Goal: Find specific page/section: Find specific page/section

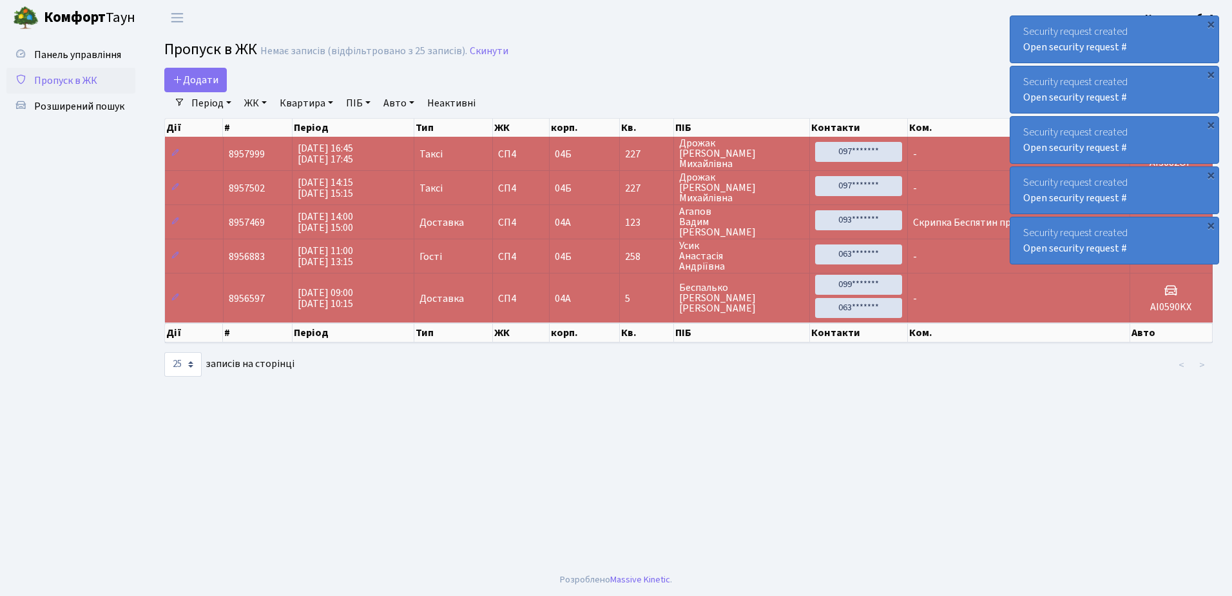
select select "25"
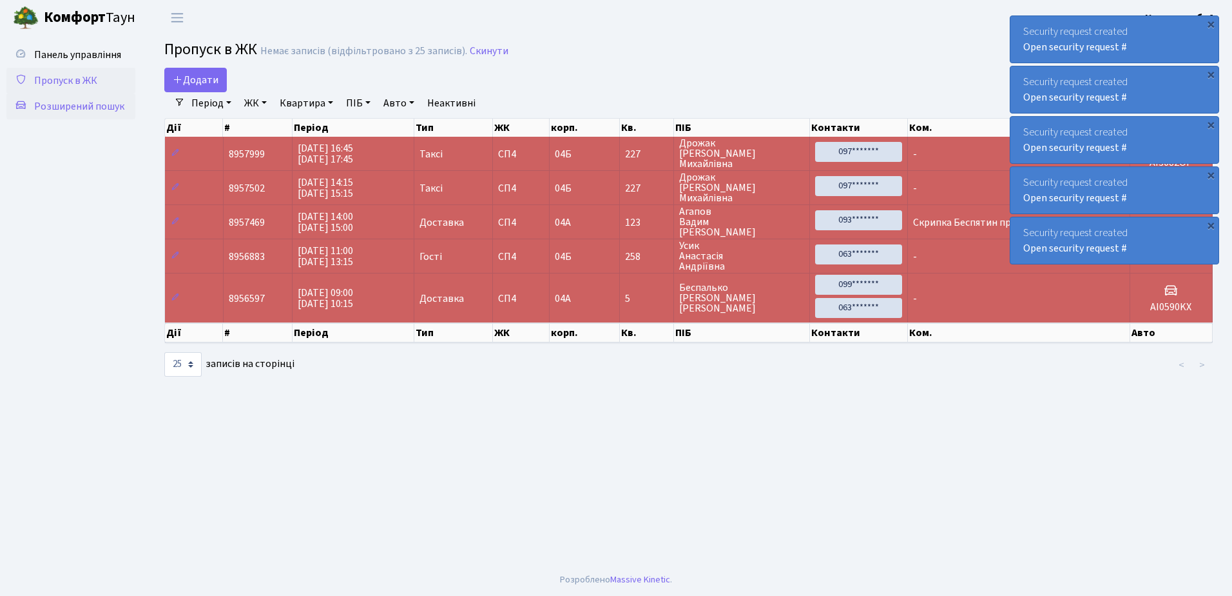
click at [96, 104] on span "Розширений пошук" at bounding box center [79, 106] width 90 height 14
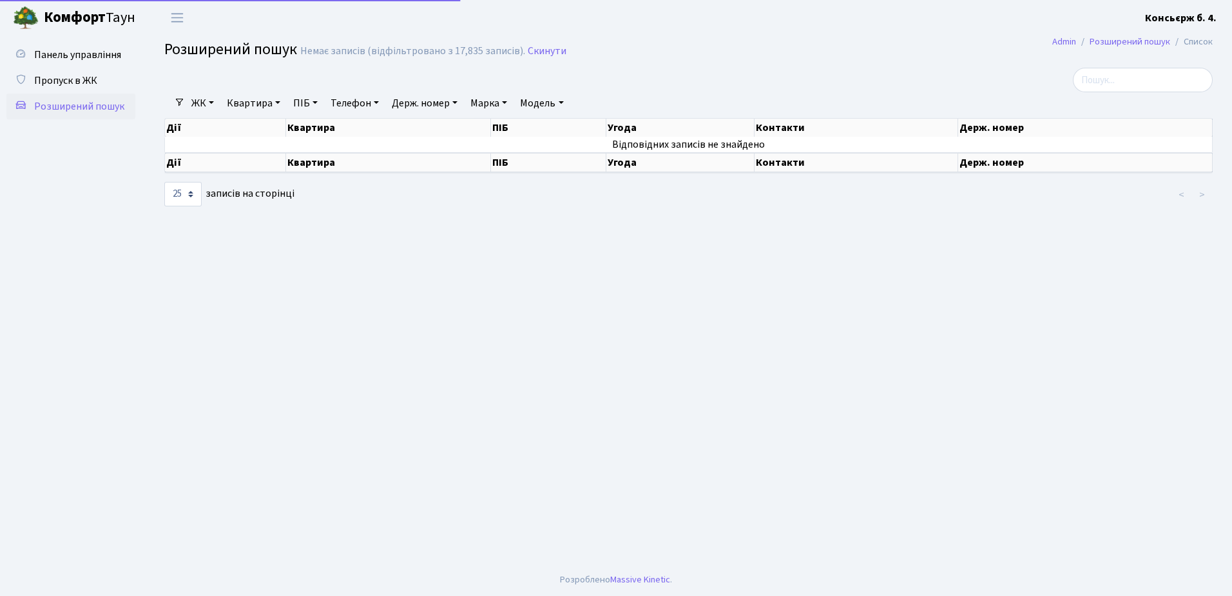
select select "25"
click at [1100, 83] on input "search" at bounding box center [1143, 80] width 140 height 24
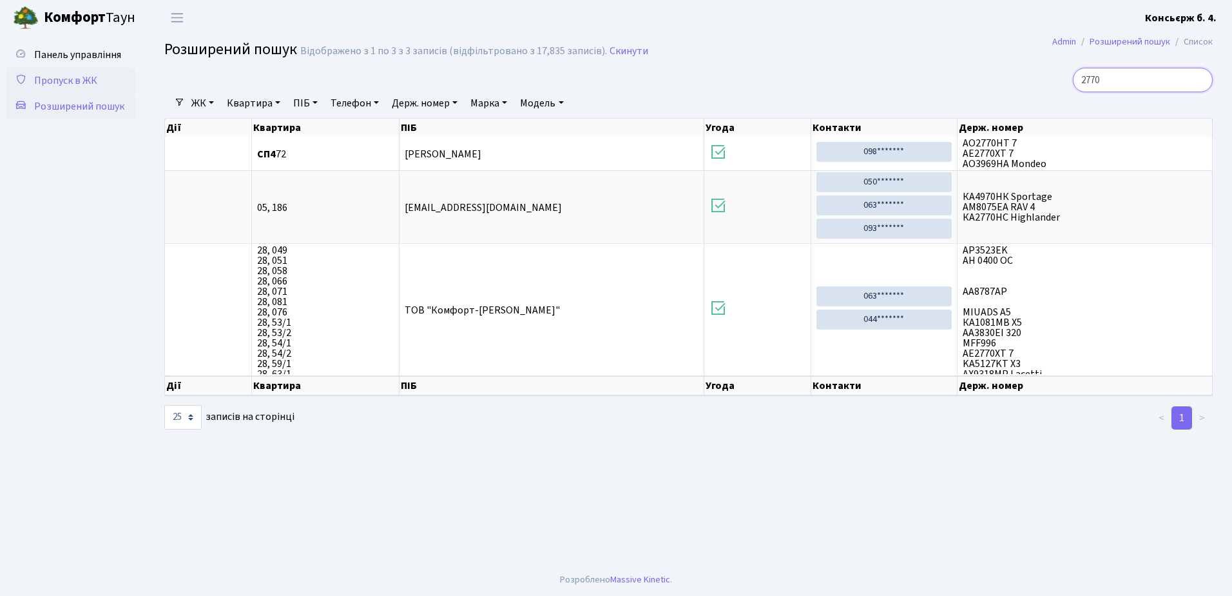
type input "2770"
click at [90, 68] on link "Пропуск в ЖК" at bounding box center [70, 81] width 129 height 26
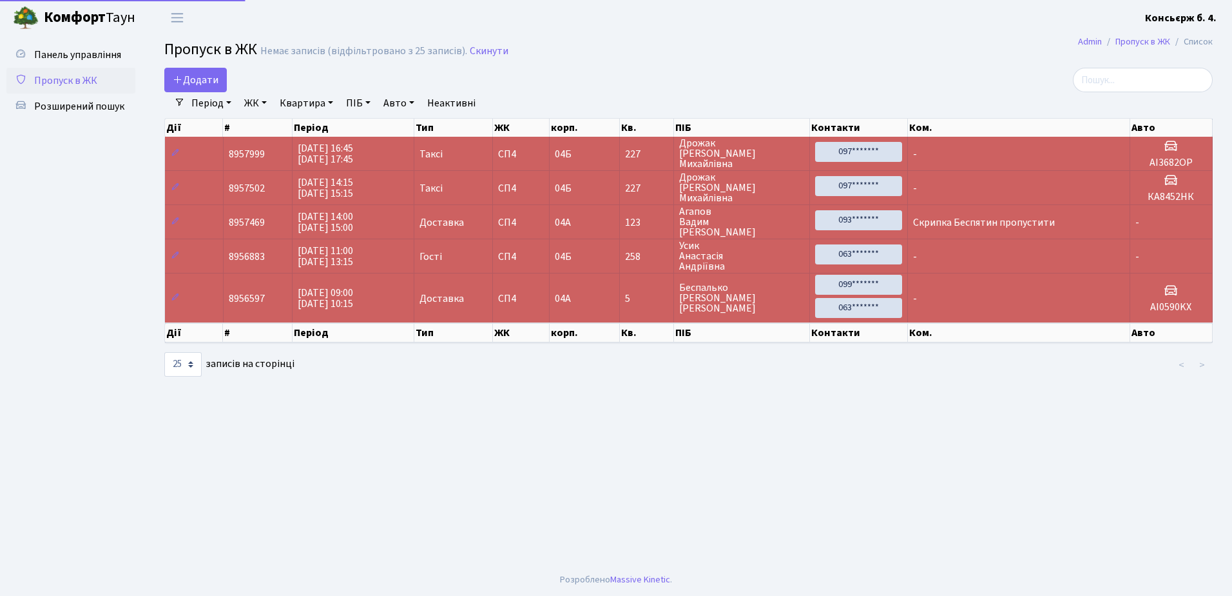
select select "25"
